Goal: Navigation & Orientation: Go to known website

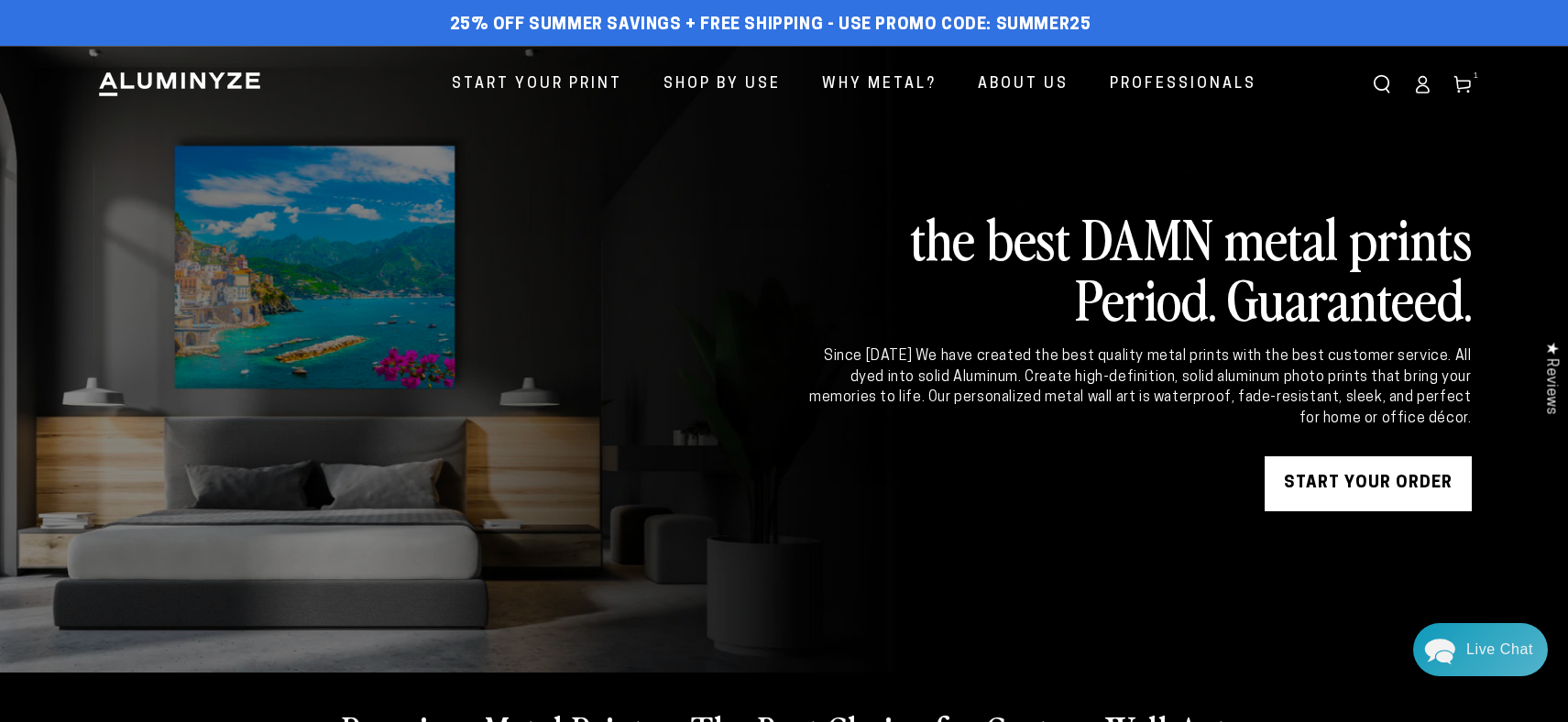
click at [1419, 88] on icon at bounding box center [1421, 84] width 19 height 19
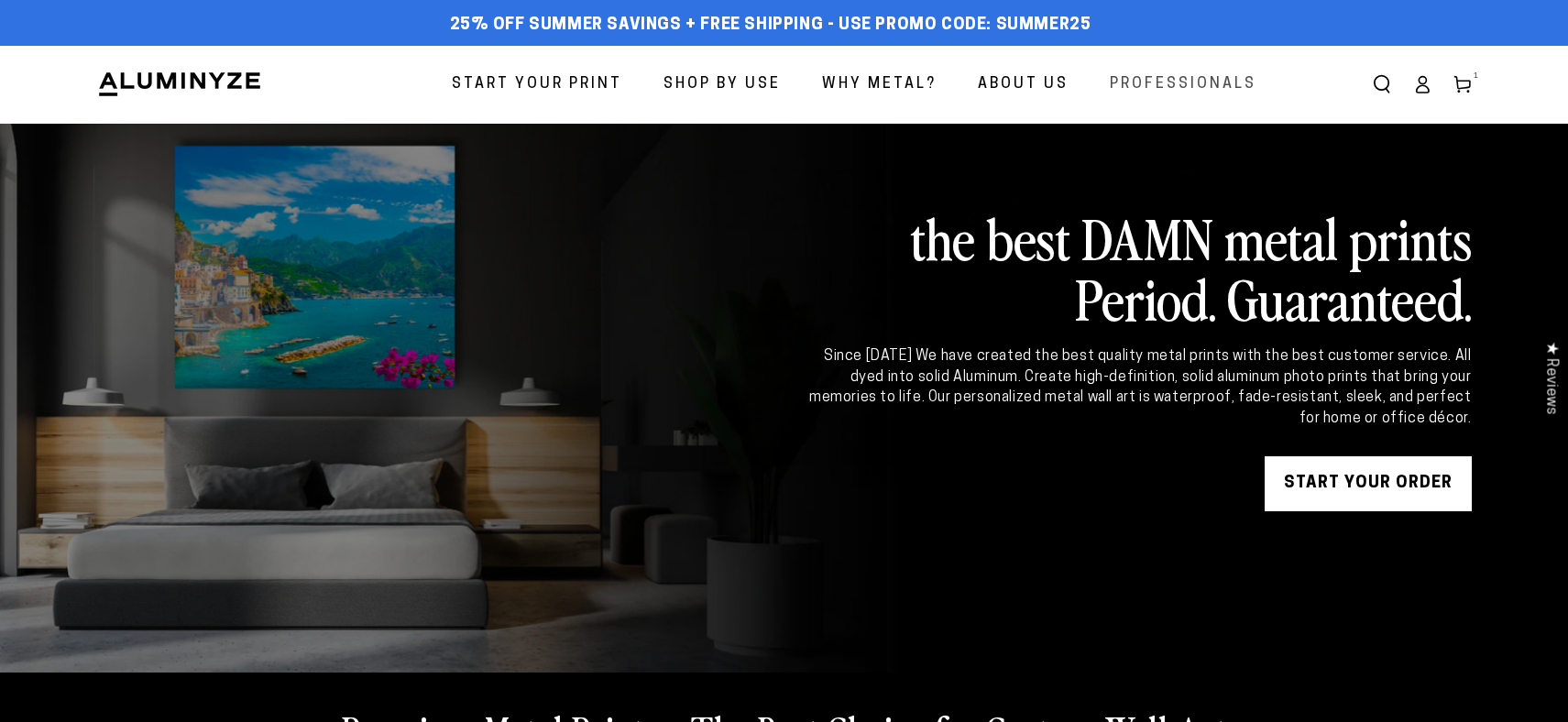
click at [1178, 88] on span "Professionals" at bounding box center [1183, 84] width 147 height 27
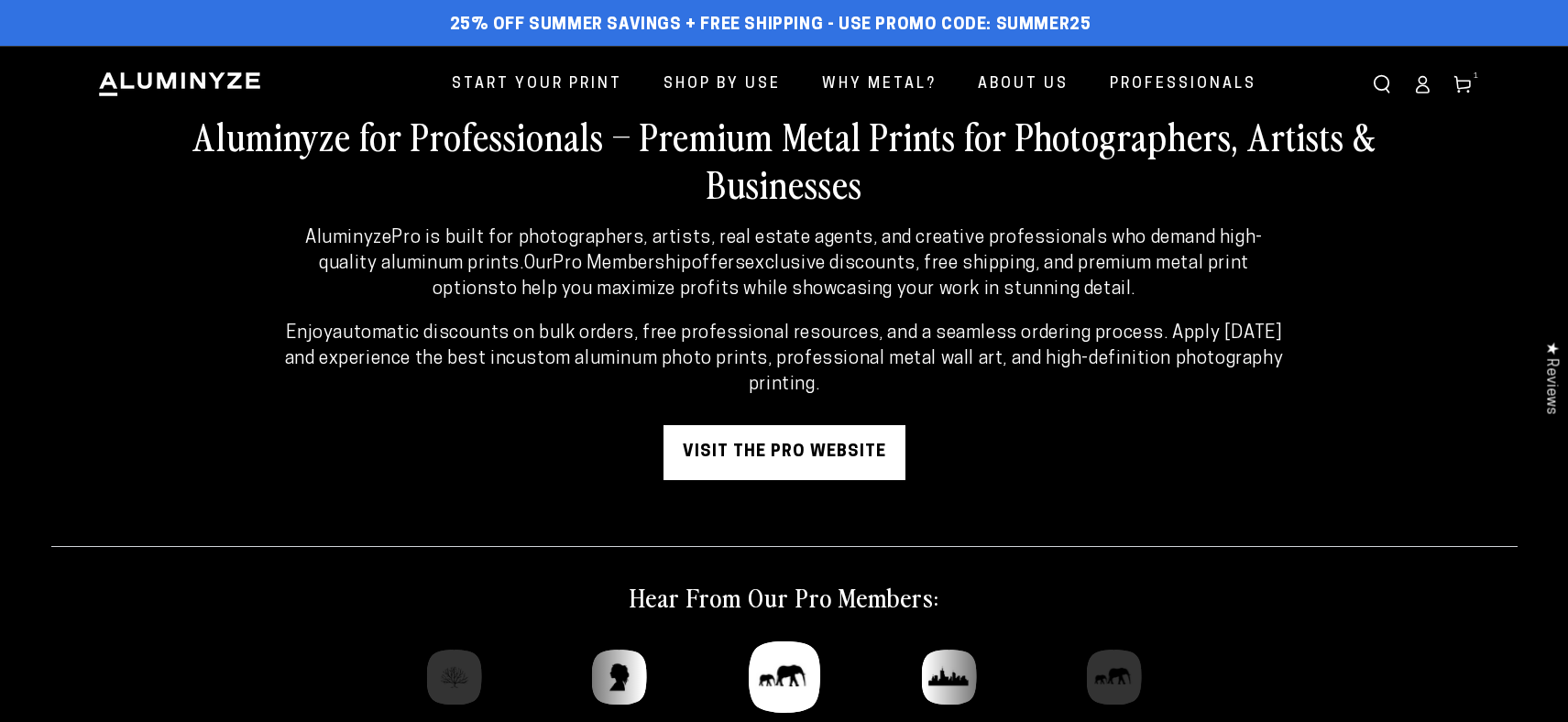
click at [787, 459] on link "visit the pro website" at bounding box center [784, 453] width 242 height 55
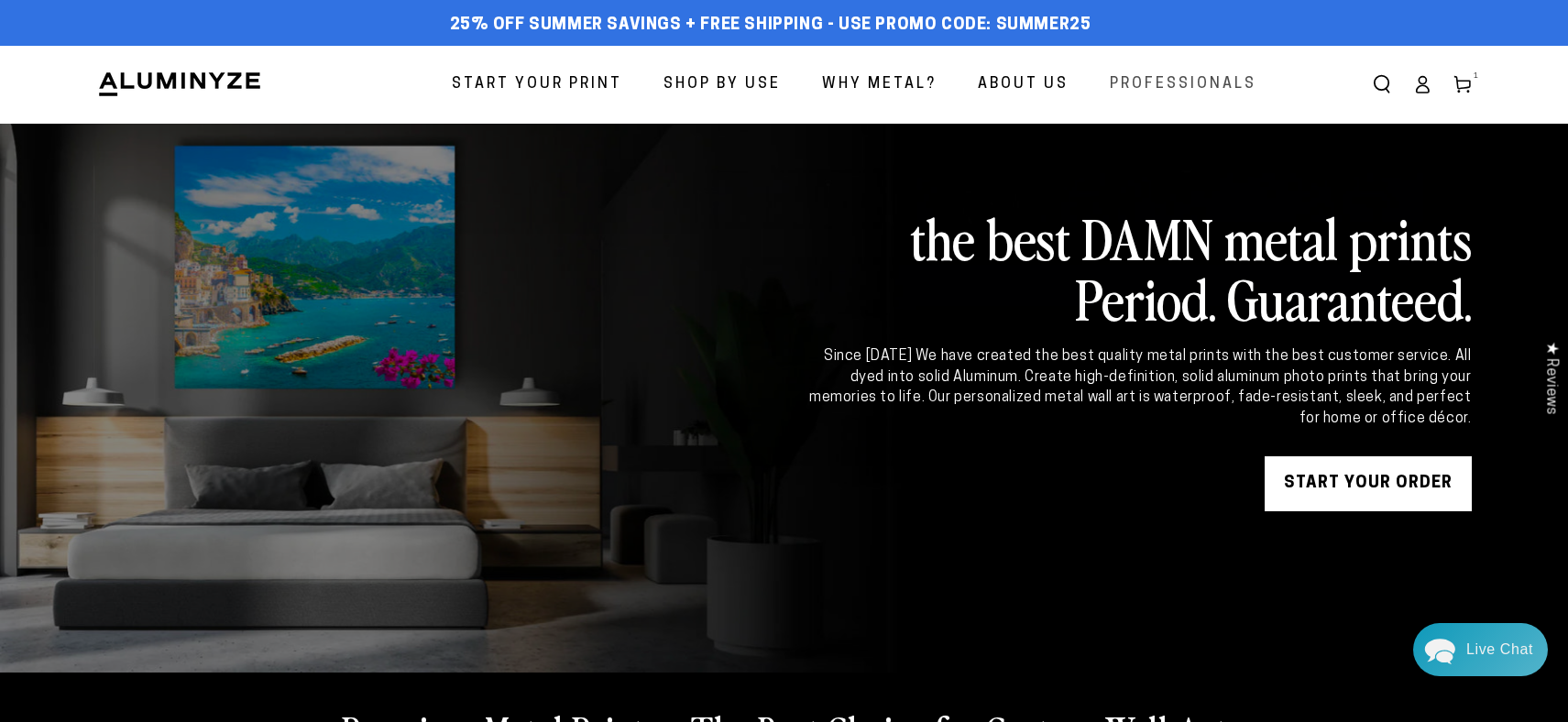
click at [1181, 88] on span "Professionals" at bounding box center [1183, 84] width 147 height 27
